Goal: Find specific page/section: Find specific page/section

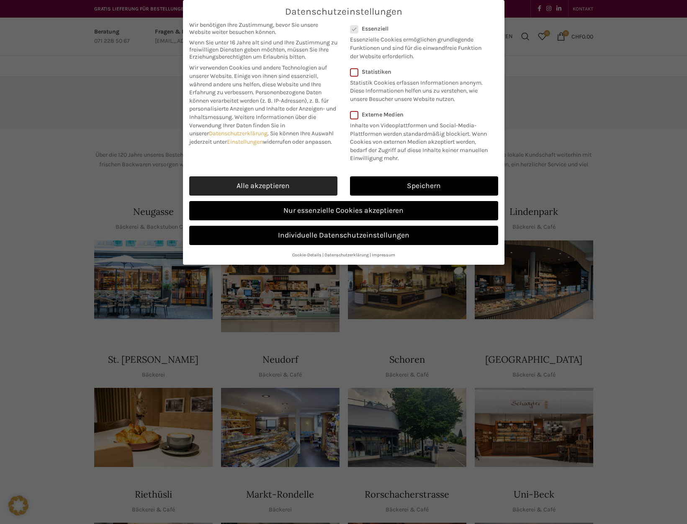
click at [291, 183] on link "Alle akzeptieren" at bounding box center [263, 185] width 148 height 19
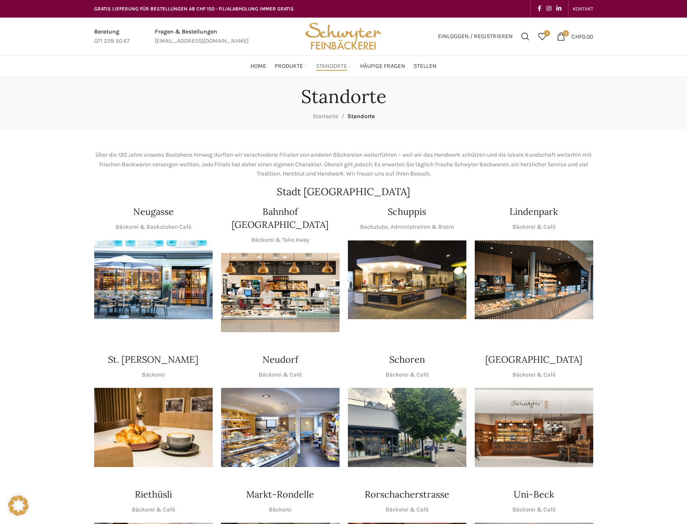
click at [149, 273] on img "1 / 1" at bounding box center [153, 279] width 119 height 79
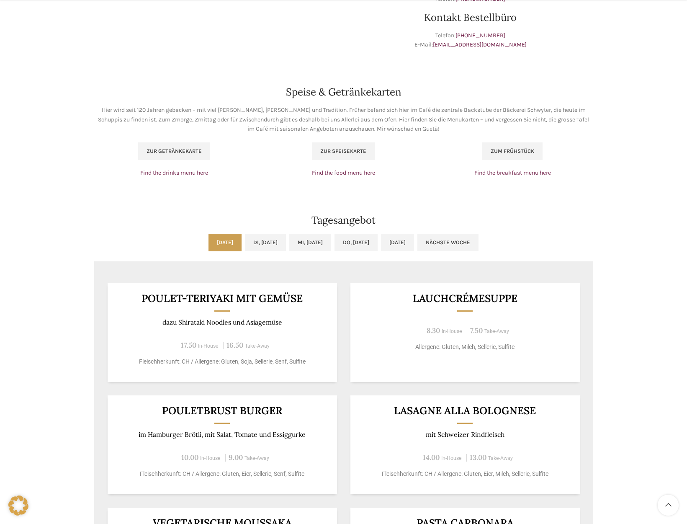
scroll to position [506, 0]
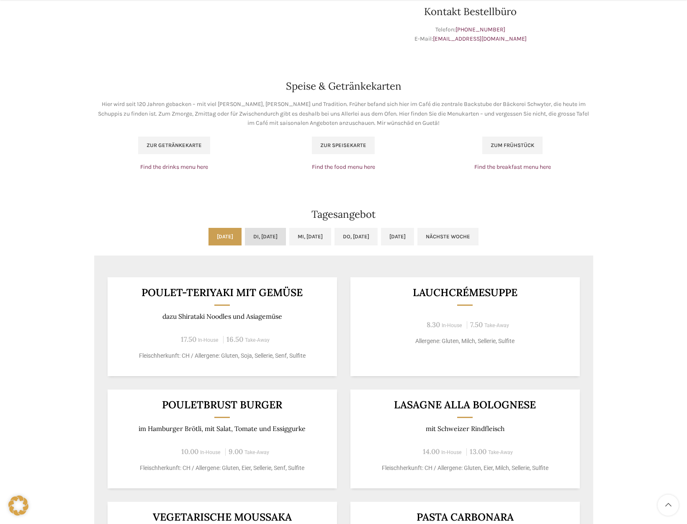
click at [254, 236] on link "Di, [DATE]" at bounding box center [265, 237] width 41 height 18
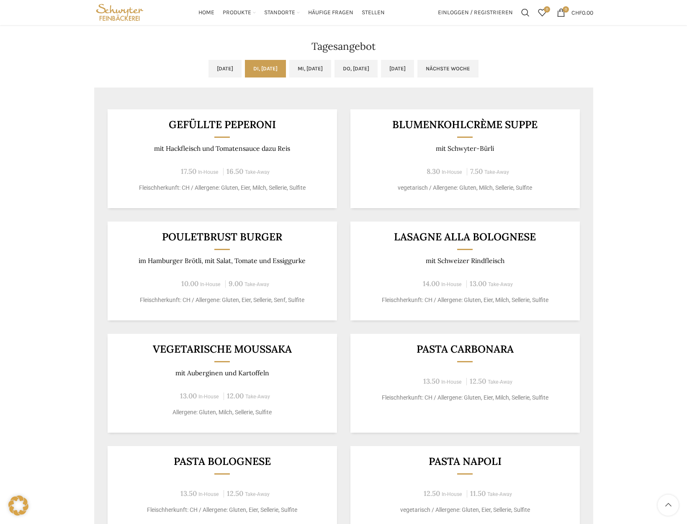
scroll to position [671, 0]
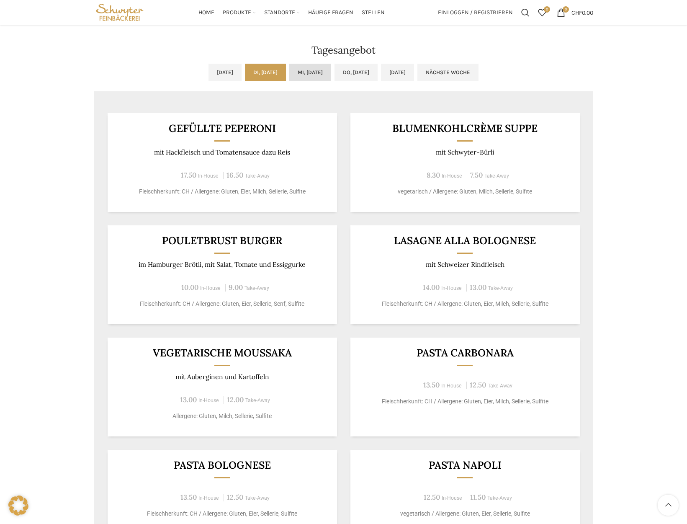
click at [313, 71] on link "Mi, [DATE]" at bounding box center [310, 73] width 42 height 18
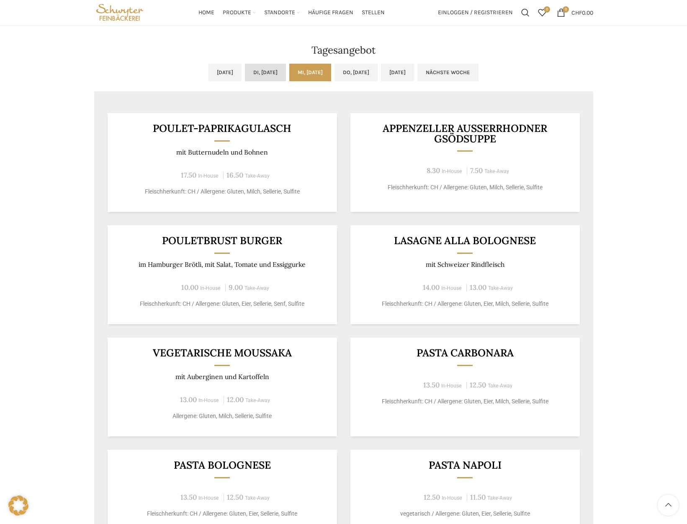
click at [263, 70] on link "Di, [DATE]" at bounding box center [265, 73] width 41 height 18
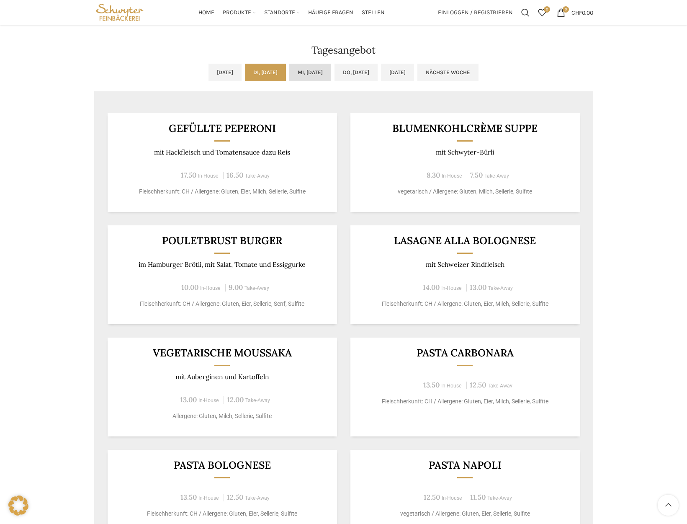
click at [313, 70] on link "Mi, [DATE]" at bounding box center [310, 73] width 42 height 18
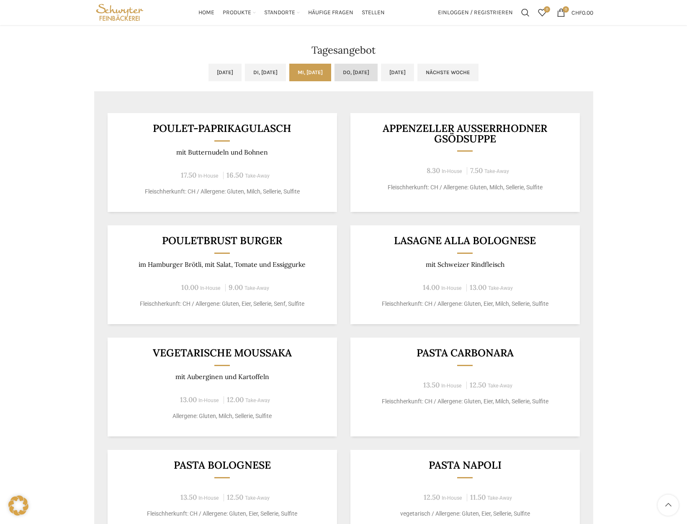
click at [367, 70] on link "Do, [DATE]" at bounding box center [356, 73] width 43 height 18
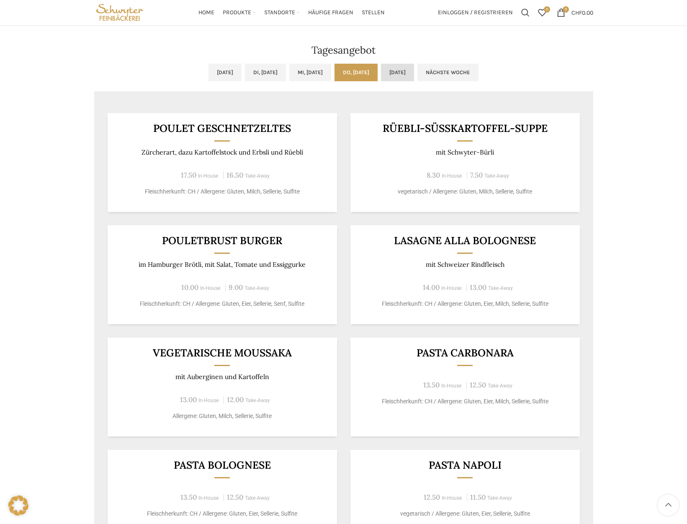
click at [414, 72] on link "[DATE]" at bounding box center [397, 73] width 33 height 18
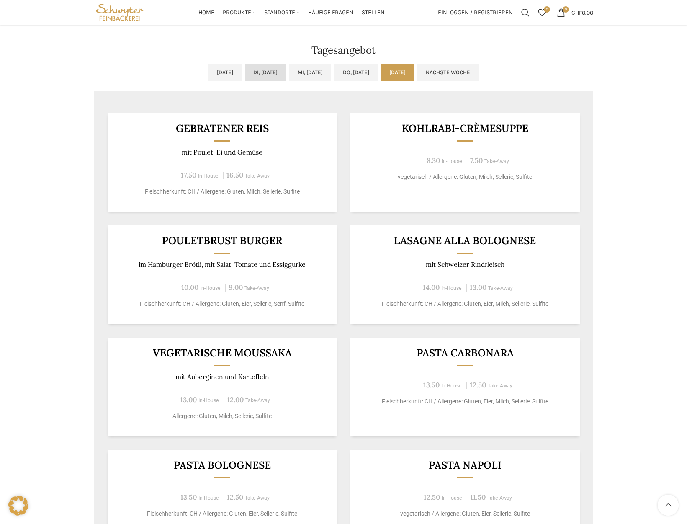
click at [250, 76] on link "Di, [DATE]" at bounding box center [265, 73] width 41 height 18
